Goal: Navigation & Orientation: Find specific page/section

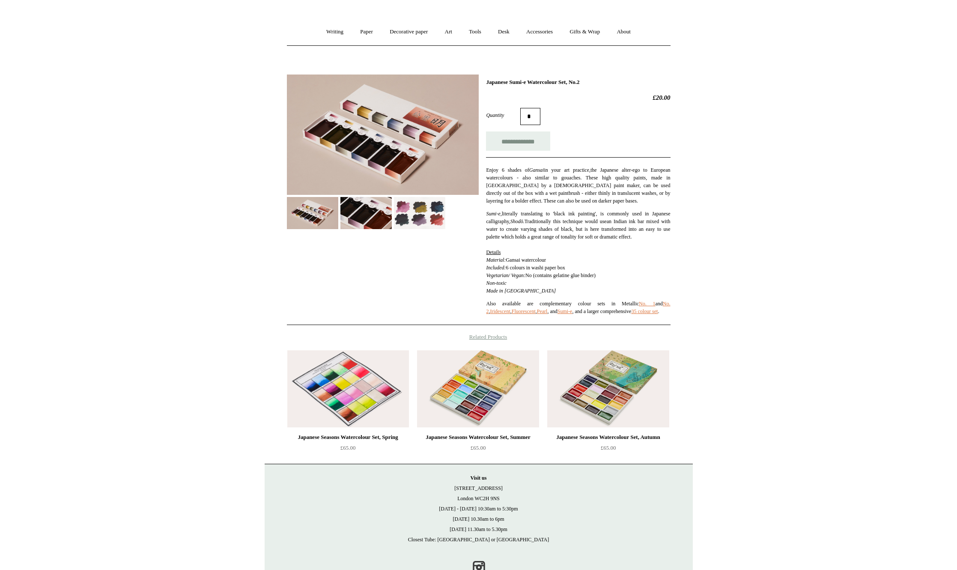
scroll to position [101, 0]
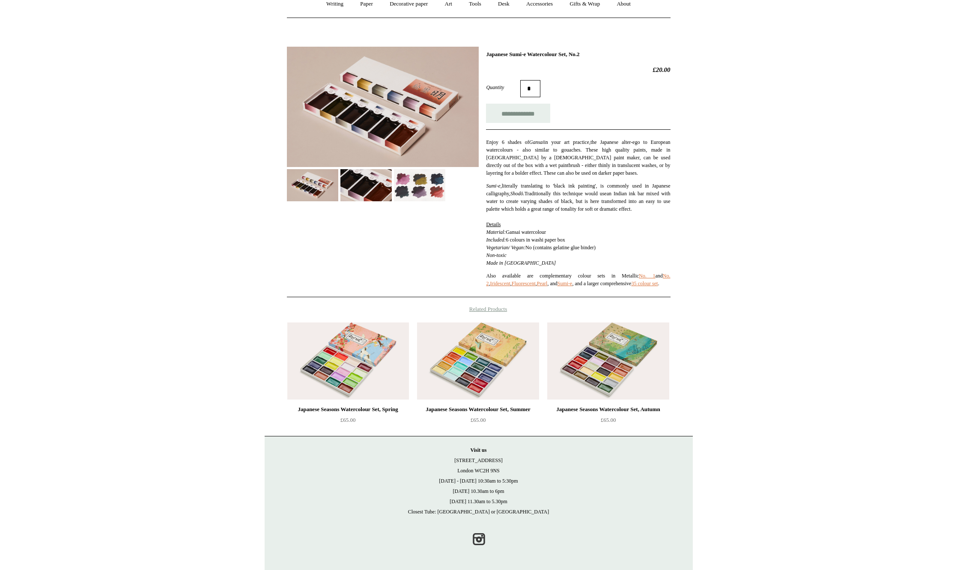
click at [490, 309] on h4 "Related Products" at bounding box center [478, 309] width 428 height 7
click at [357, 345] on img at bounding box center [348, 360] width 122 height 77
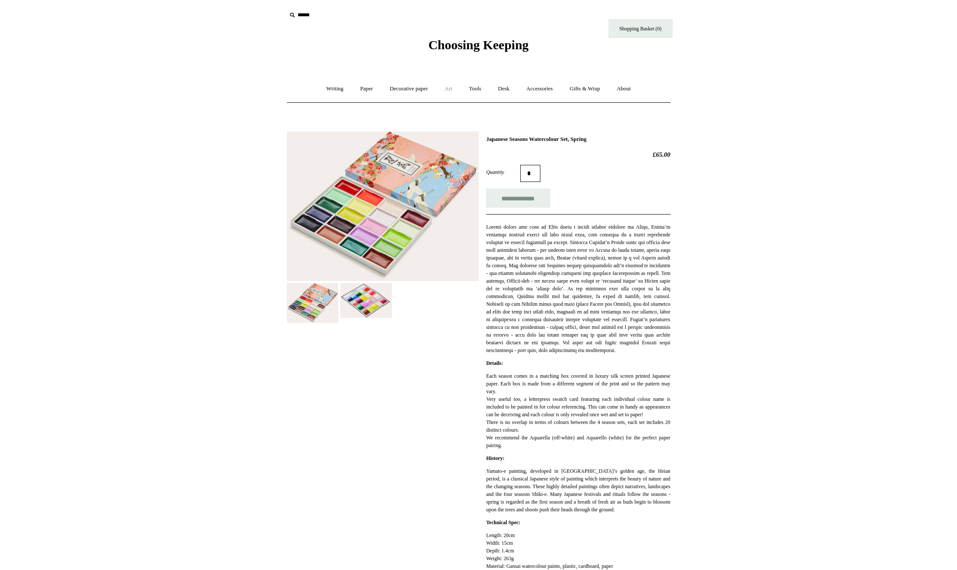
click at [449, 89] on link "Art +" at bounding box center [448, 88] width 23 height 23
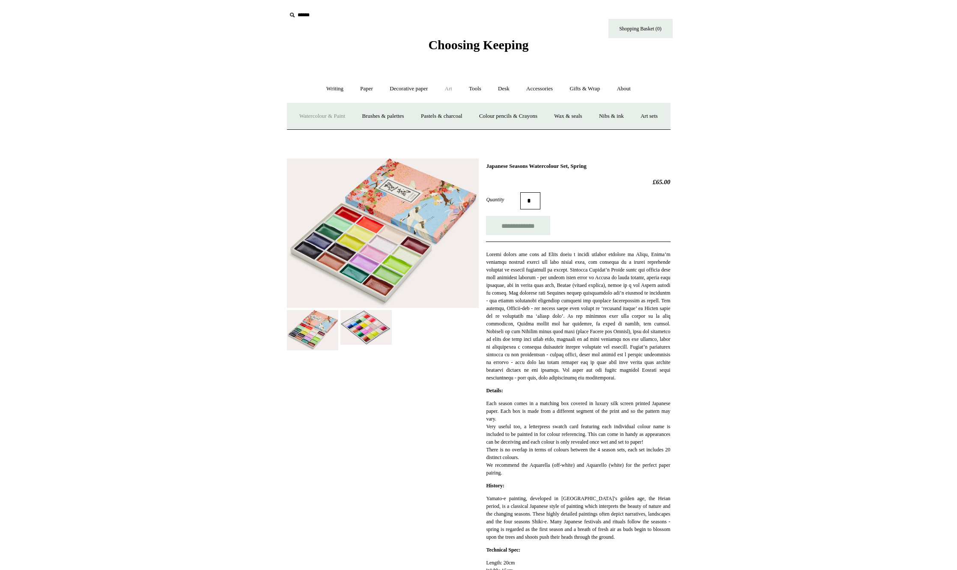
click at [326, 116] on link "Watercolour & Paint" at bounding box center [321, 116] width 61 height 23
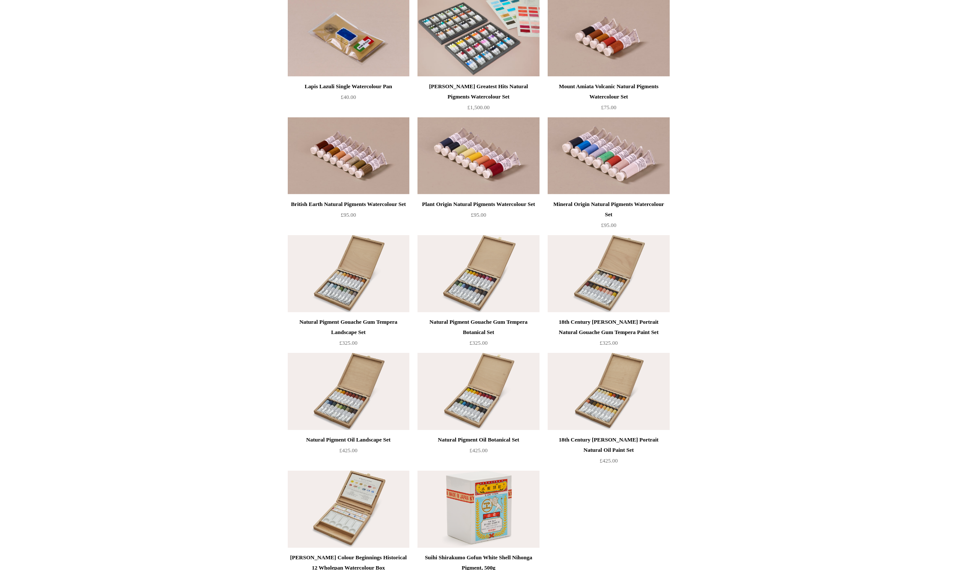
scroll to position [1412, 0]
